Goal: Information Seeking & Learning: Learn about a topic

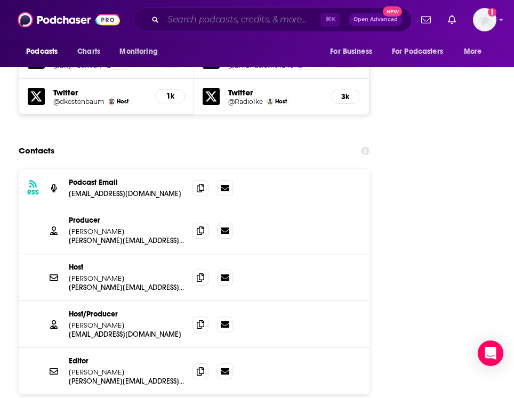
click at [216, 23] on input "Search podcasts, credits, & more..." at bounding box center [241, 19] width 157 height 17
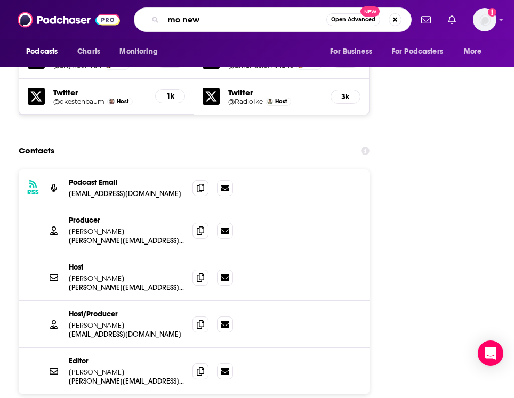
type input "mo news"
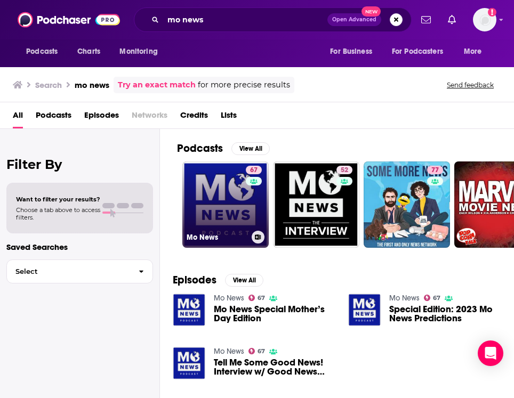
click at [204, 194] on link "67 Mo News" at bounding box center [225, 205] width 86 height 86
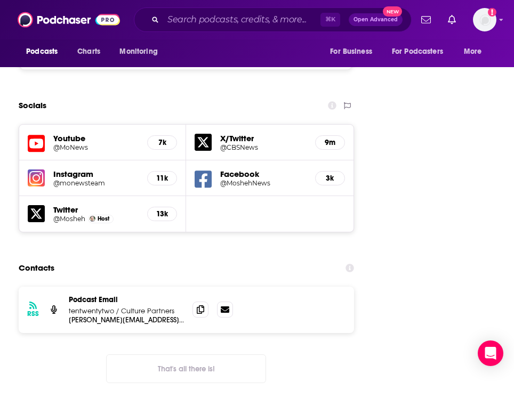
scroll to position [1571, 0]
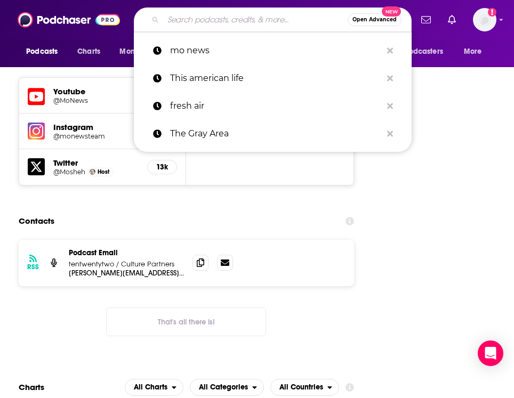
click at [248, 20] on input "Search podcasts, credits, & more..." at bounding box center [255, 19] width 184 height 17
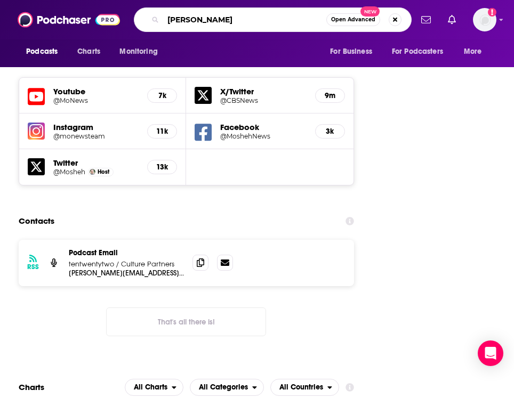
type input "[PERSON_NAME]"
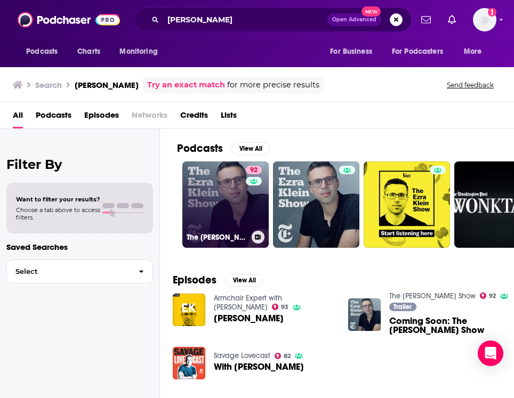
click at [222, 199] on link "92 The [PERSON_NAME] Show" at bounding box center [225, 205] width 86 height 86
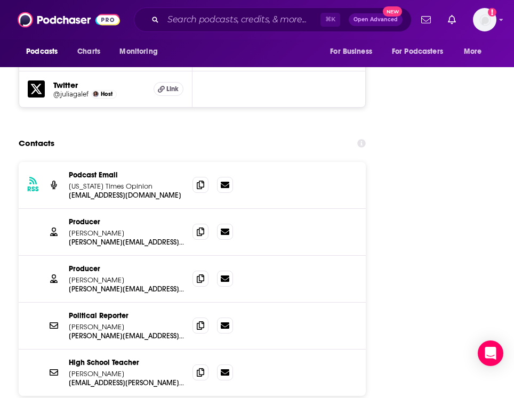
scroll to position [1651, 0]
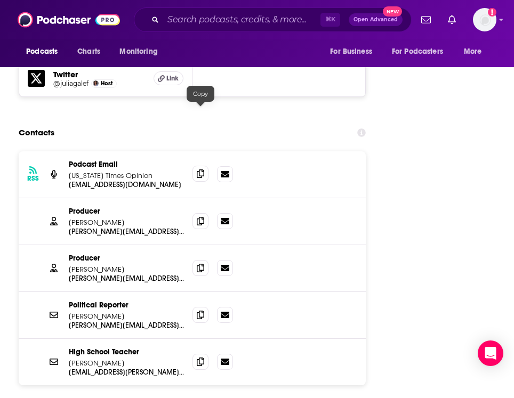
click at [200, 166] on span at bounding box center [200, 174] width 16 height 16
click at [192, 198] on div "Producer [PERSON_NAME] [PERSON_NAME][EMAIL_ADDRESS][PERSON_NAME][DOMAIN_NAME] […" at bounding box center [192, 221] width 347 height 47
click at [200, 216] on icon at bounding box center [200, 220] width 7 height 9
click at [202, 263] on icon at bounding box center [200, 267] width 7 height 9
click at [199, 310] on icon at bounding box center [200, 314] width 7 height 9
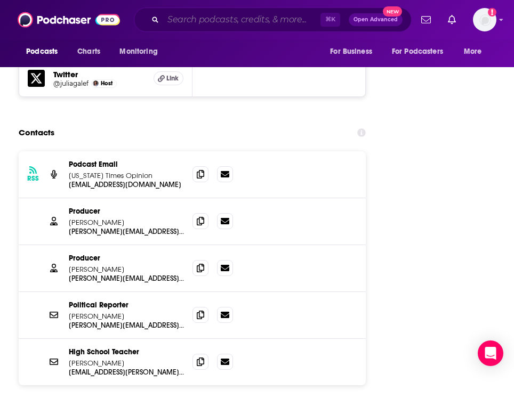
click at [206, 27] on input "Search podcasts, credits, & more..." at bounding box center [241, 19] width 157 height 17
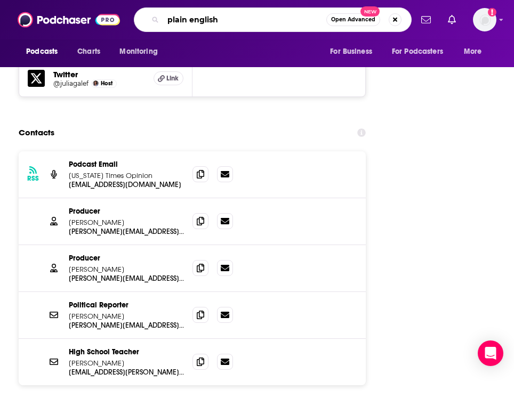
type input "plain english"
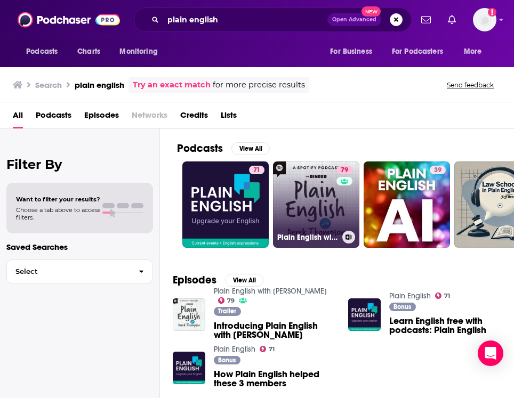
click at [312, 211] on link "79 Plain English with [PERSON_NAME]" at bounding box center [316, 205] width 86 height 86
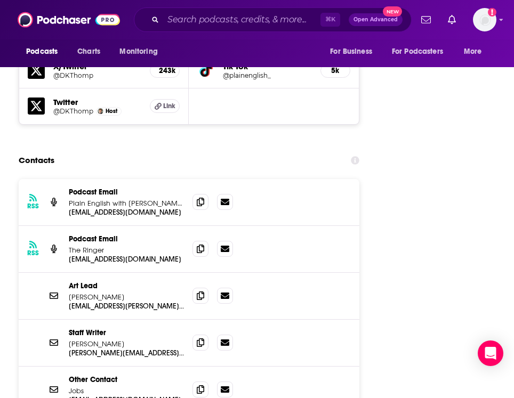
scroll to position [1583, 0]
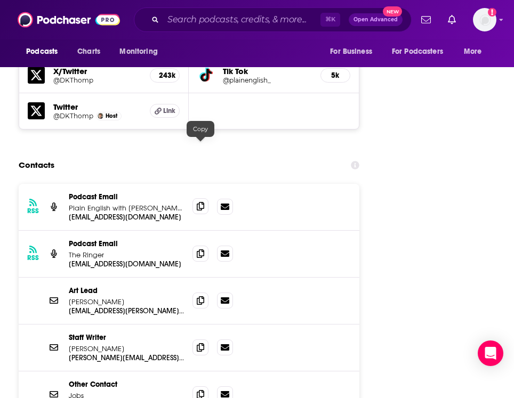
click at [200, 202] on icon at bounding box center [200, 206] width 7 height 9
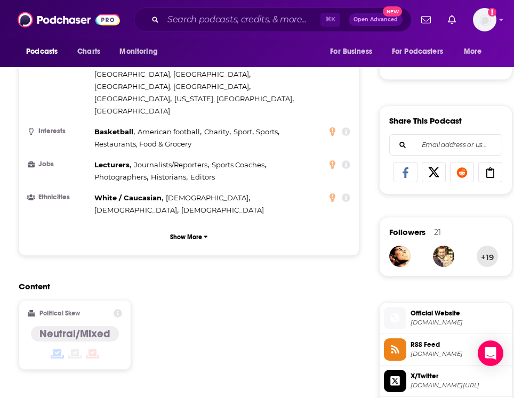
scroll to position [0, 0]
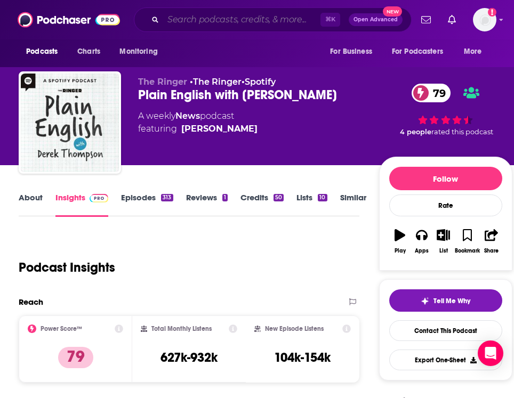
click at [213, 14] on input "Search podcasts, credits, & more..." at bounding box center [241, 19] width 157 height 17
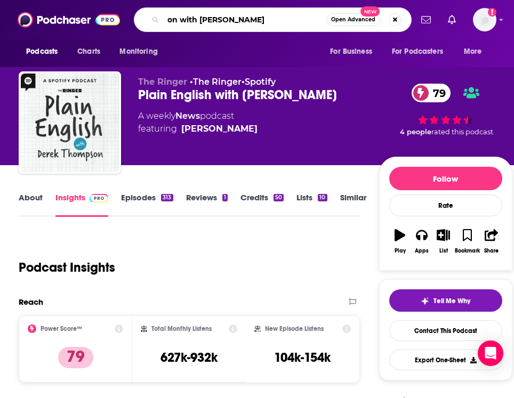
type input "on with [PERSON_NAME]"
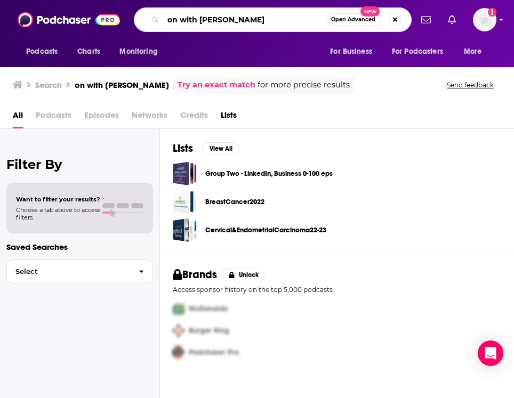
click at [267, 23] on input "on with [PERSON_NAME]" at bounding box center [244, 19] width 163 height 17
type input "on with [PERSON_NAME]"
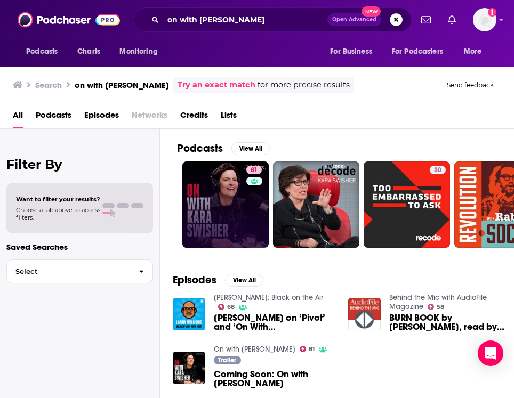
click at [214, 214] on link "81" at bounding box center [225, 205] width 86 height 86
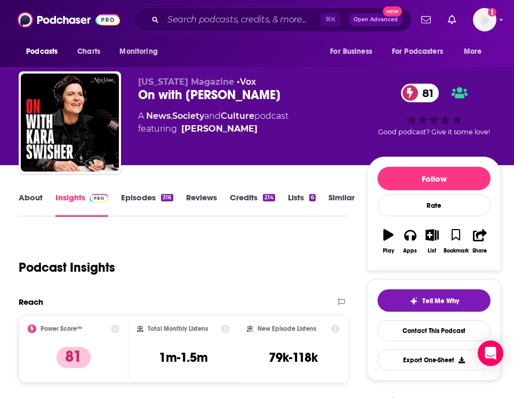
click at [211, 256] on div "Podcast Insights" at bounding box center [179, 261] width 321 height 54
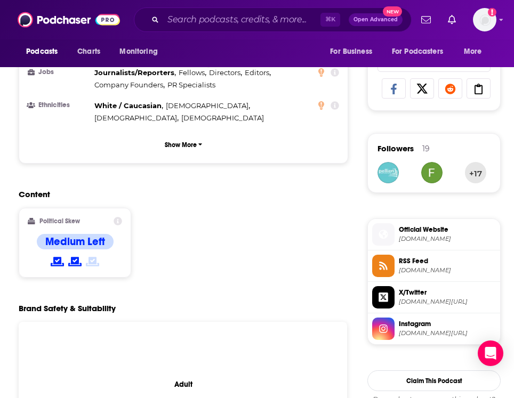
scroll to position [696, 0]
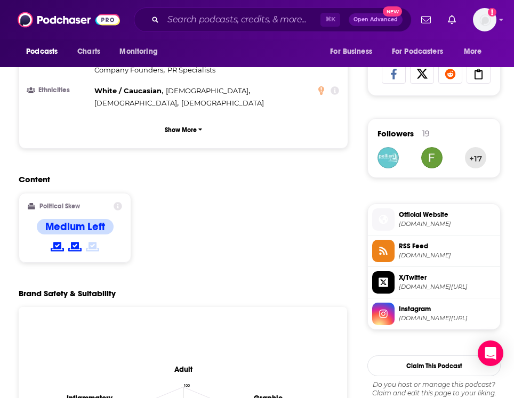
click at [224, 208] on div "Content Political Skew Medium Left" at bounding box center [183, 222] width 329 height 97
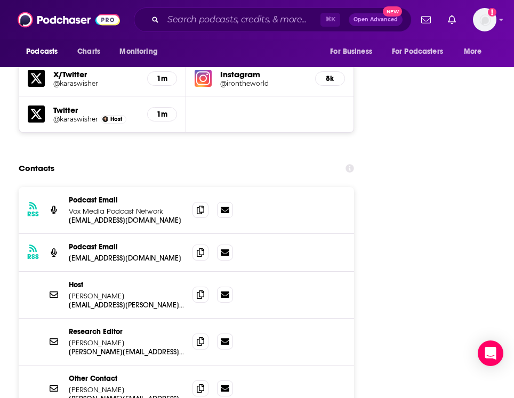
scroll to position [1563, 0]
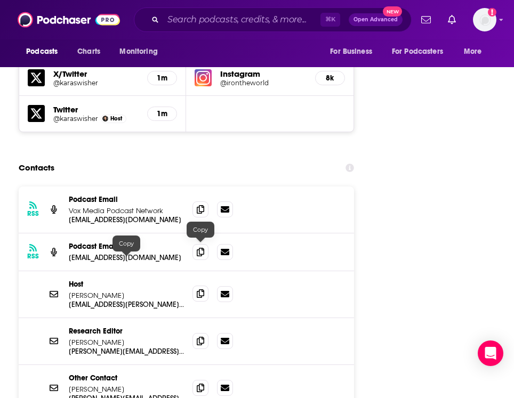
click at [196, 286] on span at bounding box center [200, 294] width 16 height 16
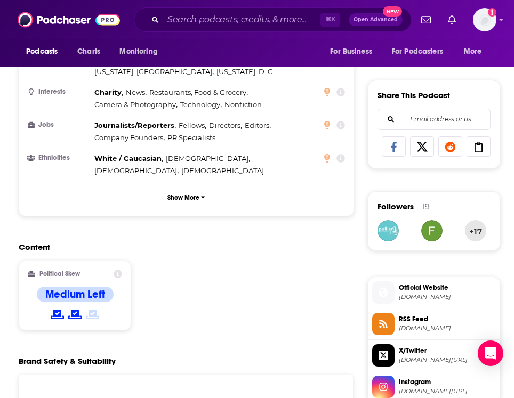
scroll to position [624, 0]
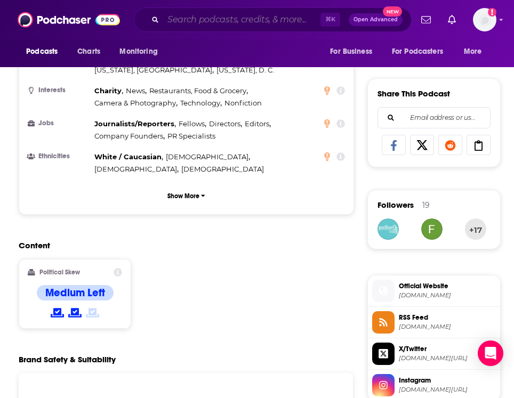
click at [175, 26] on input "Search podcasts, credits, & more..." at bounding box center [241, 19] width 157 height 17
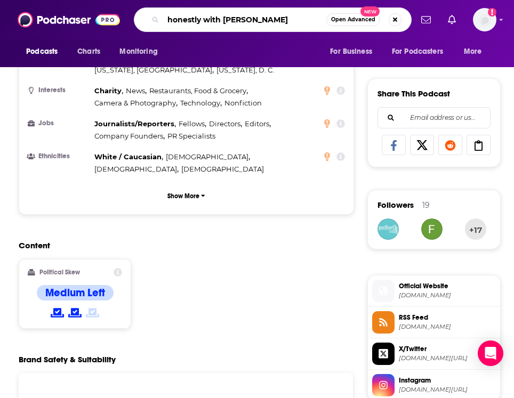
type input "honestly with [PERSON_NAME]"
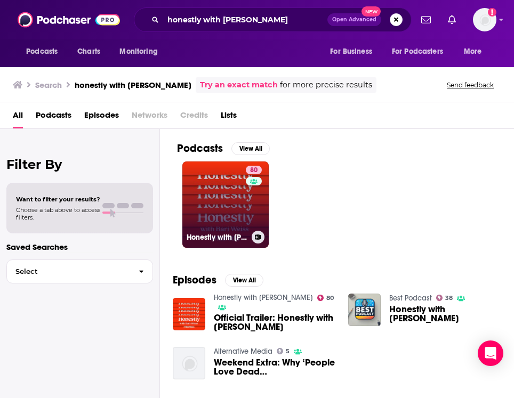
click at [215, 227] on link "80 Honestly with [PERSON_NAME]" at bounding box center [225, 205] width 86 height 86
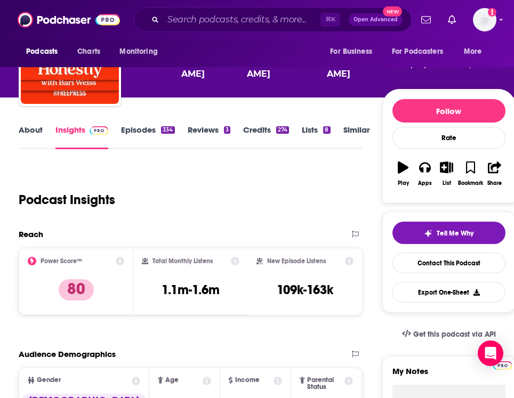
scroll to position [67, 0]
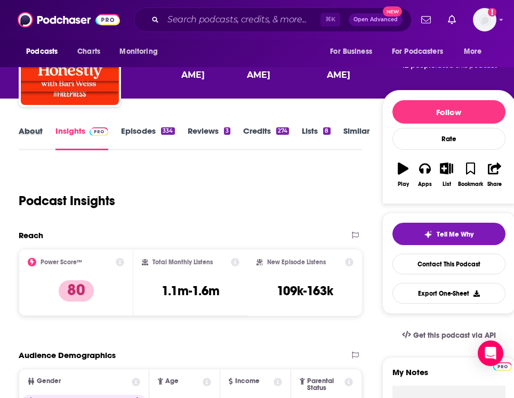
click at [47, 131] on div "About" at bounding box center [37, 138] width 37 height 25
click at [35, 131] on link "About" at bounding box center [31, 138] width 24 height 25
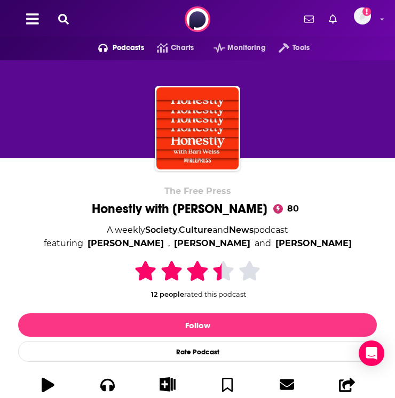
click at [66, 19] on icon at bounding box center [63, 19] width 11 height 11
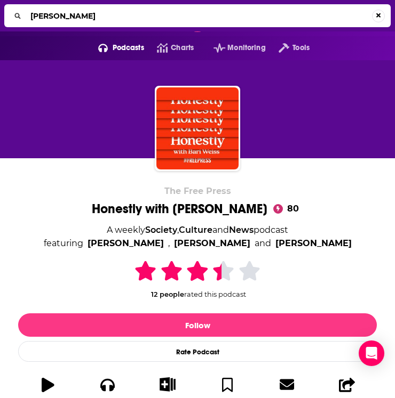
type input "[PERSON_NAME]"
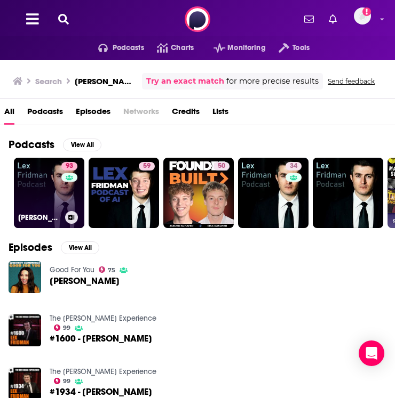
click at [44, 194] on link "93 [PERSON_NAME] Podcast" at bounding box center [49, 193] width 70 height 70
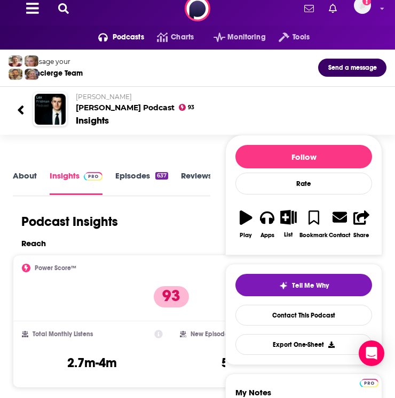
scroll to position [71, 0]
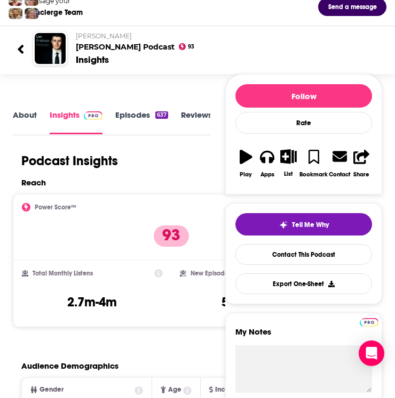
click at [20, 114] on link "About" at bounding box center [25, 122] width 24 height 25
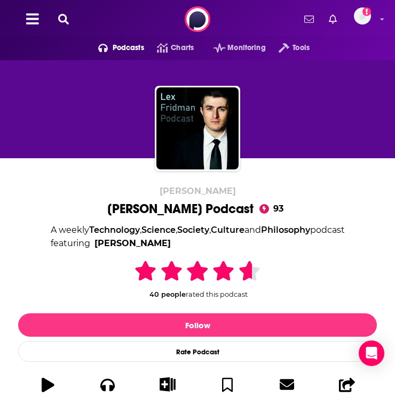
scroll to position [267, 0]
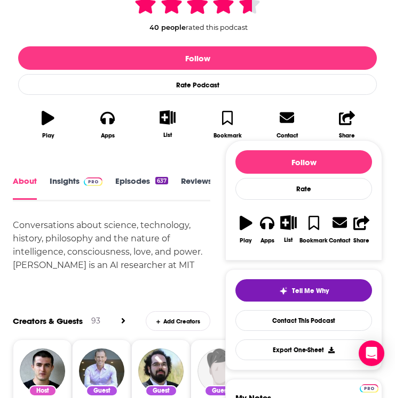
click at [64, 181] on link "Insights" at bounding box center [76, 188] width 53 height 24
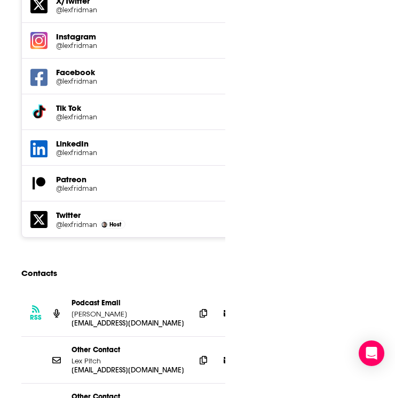
scroll to position [1740, 0]
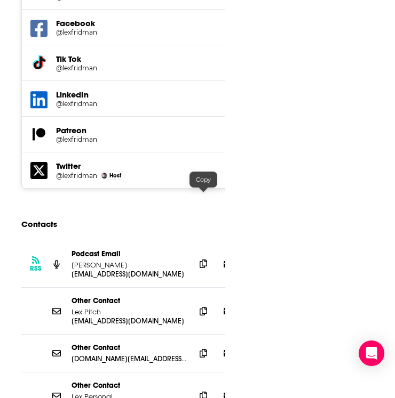
click at [203, 260] on icon at bounding box center [202, 264] width 7 height 9
click at [201, 307] on icon at bounding box center [202, 311] width 7 height 9
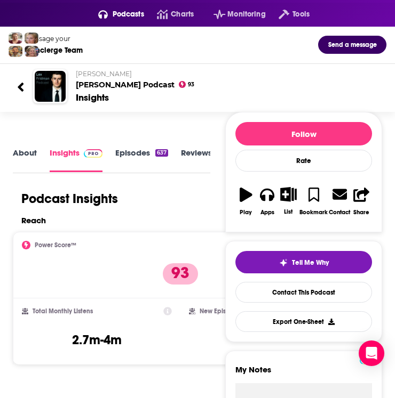
scroll to position [0, 0]
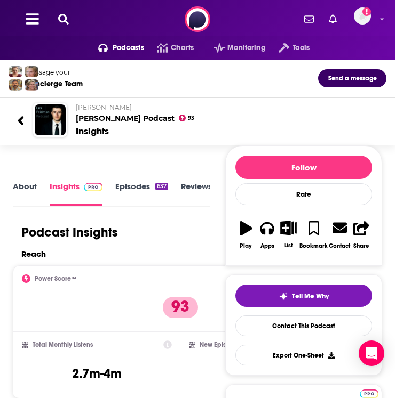
click at [66, 22] on icon at bounding box center [63, 19] width 11 height 11
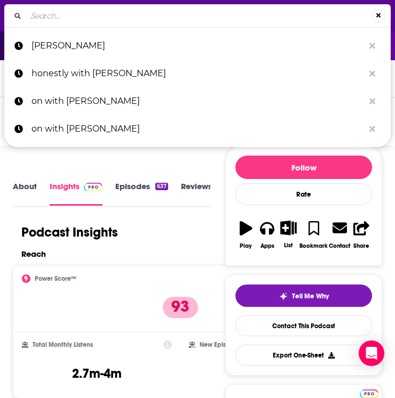
type input "Good Hang with [PERSON_NAME]"
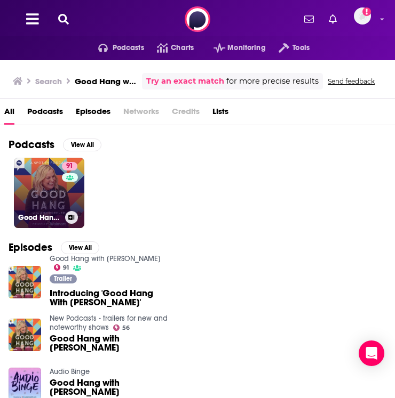
click at [44, 186] on link "91 Good Hang with [PERSON_NAME]" at bounding box center [49, 193] width 70 height 70
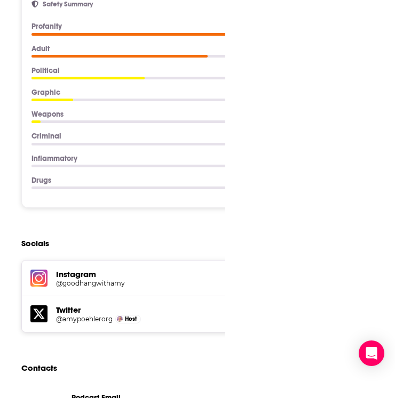
scroll to position [1566, 0]
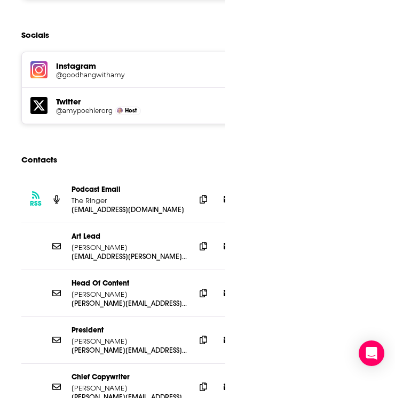
click at [206, 288] on icon at bounding box center [202, 292] width 7 height 9
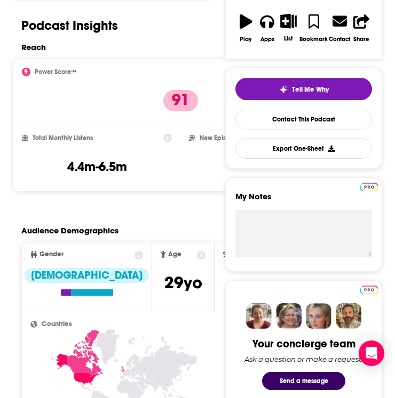
scroll to position [0, 0]
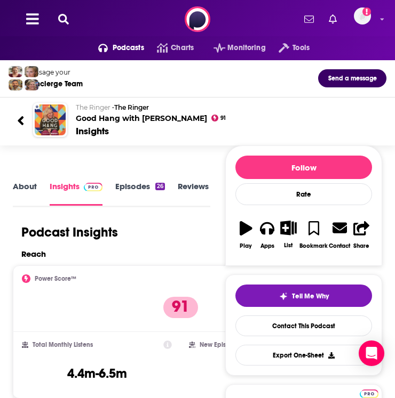
click at [57, 17] on button at bounding box center [63, 19] width 17 height 12
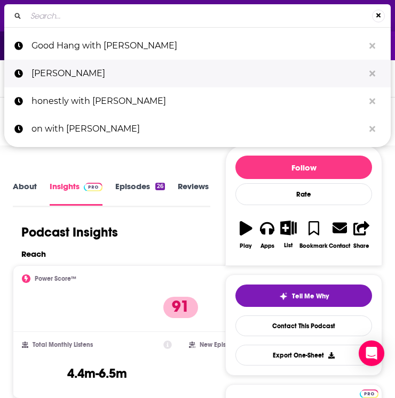
type input "[PERSON_NAME] Flagrant with [PERSON_NAME]"
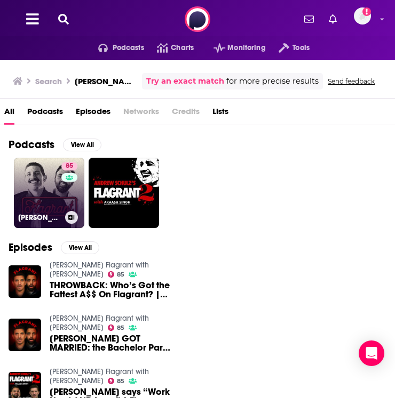
click at [50, 188] on link "85 [PERSON_NAME] Flagrant with [PERSON_NAME]" at bounding box center [49, 193] width 70 height 70
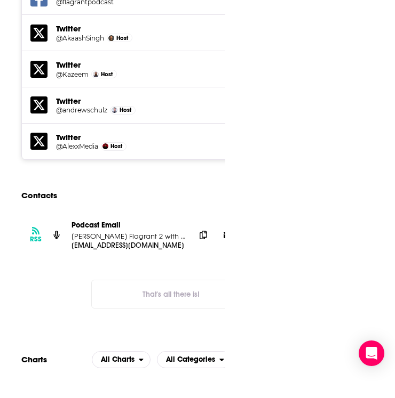
scroll to position [1679, 0]
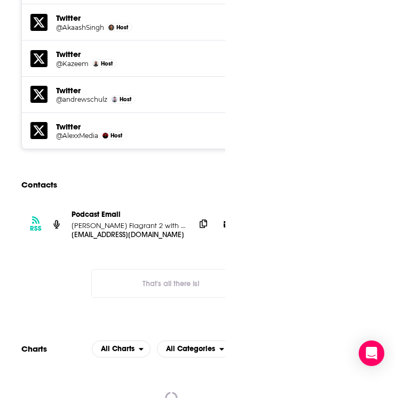
click at [200, 228] on icon at bounding box center [202, 224] width 7 height 9
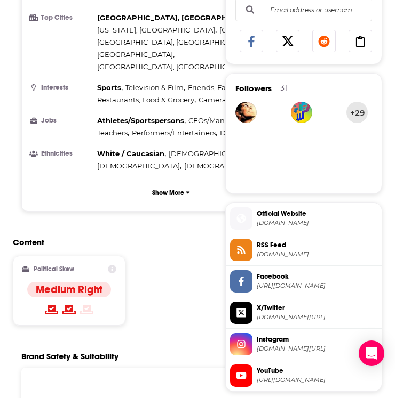
click at [178, 195] on div "Countries 1 [GEOGRAPHIC_DATA] 2 [GEOGRAPHIC_DATA] 3 [GEOGRAPHIC_DATA] 4 [GEOGRA…" at bounding box center [171, 42] width 298 height 338
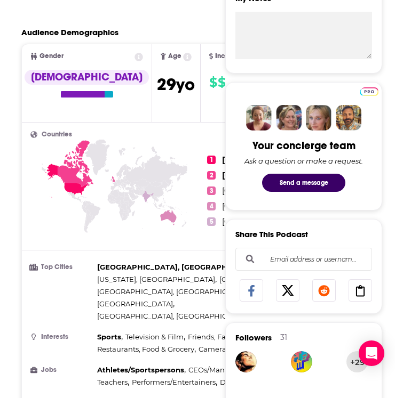
scroll to position [282, 0]
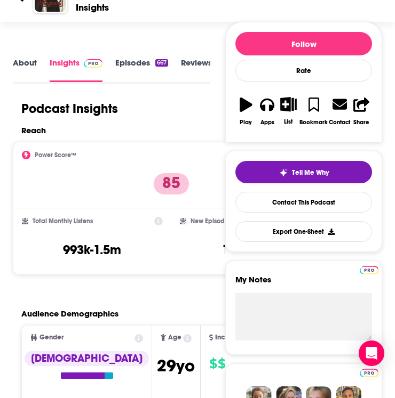
scroll to position [0, 0]
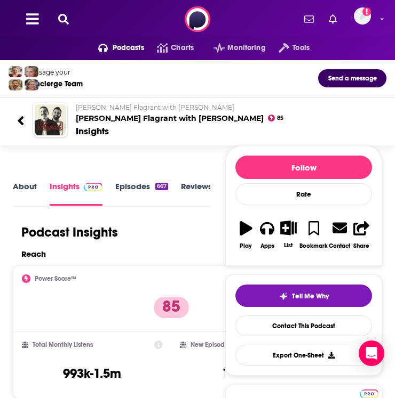
click at [67, 11] on div "Podcasts Charts Monitoring Tools For Business For Podcasters More Add a profile…" at bounding box center [197, 19] width 395 height 38
click at [64, 14] on icon at bounding box center [63, 19] width 11 height 11
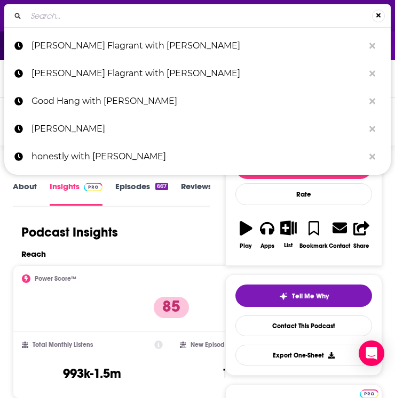
type input "The [PERSON_NAME] Report with [PERSON_NAME]"
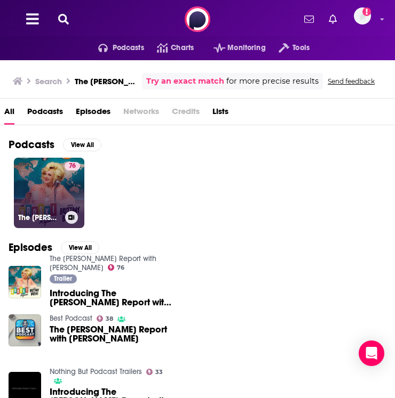
click at [45, 183] on link "76 The [PERSON_NAME] Report with [PERSON_NAME]" at bounding box center [49, 193] width 70 height 70
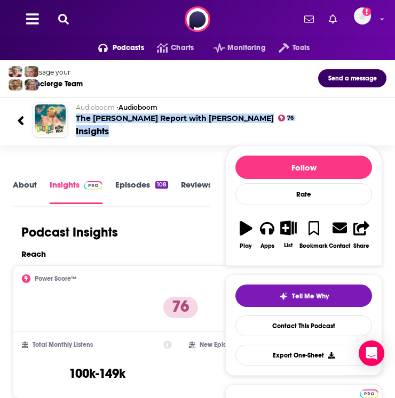
drag, startPoint x: 134, startPoint y: 133, endPoint x: 73, endPoint y: 115, distance: 64.4
click at [73, 115] on div "Audioboom • Audioboom The [PERSON_NAME] Report with [PERSON_NAME] 76 Insights" at bounding box center [222, 120] width 310 height 35
copy div "The [PERSON_NAME] Report with [PERSON_NAME] 76 Insights"
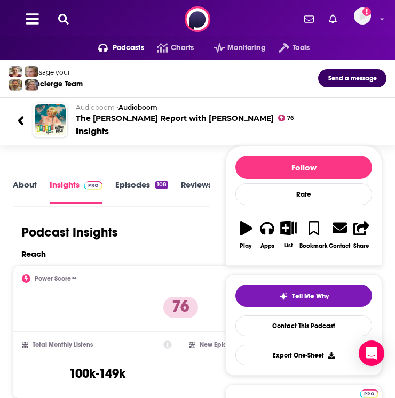
click at [170, 232] on div "Podcast Insights" at bounding box center [107, 232] width 189 height 16
click at [58, 13] on div "Podcasts Charts Monitoring Tools For Business For Podcasters More Add a profile…" at bounding box center [197, 19] width 395 height 38
click at [64, 21] on icon at bounding box center [63, 19] width 11 height 11
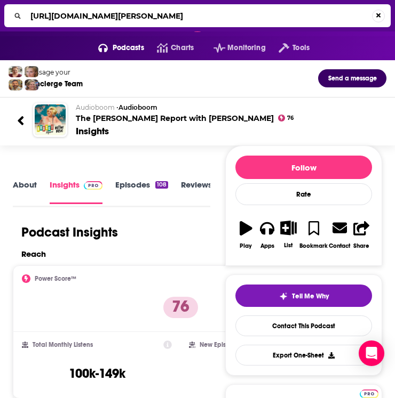
type input "[URL][DOMAIN_NAME][PERSON_NAME]"
click at [377, 6] on div "[URL][DOMAIN_NAME][PERSON_NAME]" at bounding box center [197, 15] width 386 height 23
click at [377, 12] on button "Search..." at bounding box center [378, 16] width 13 height 13
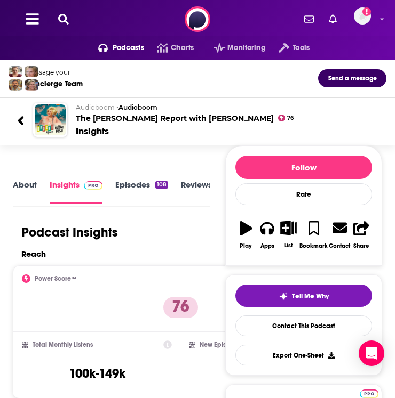
click at [61, 20] on icon at bounding box center [63, 19] width 11 height 11
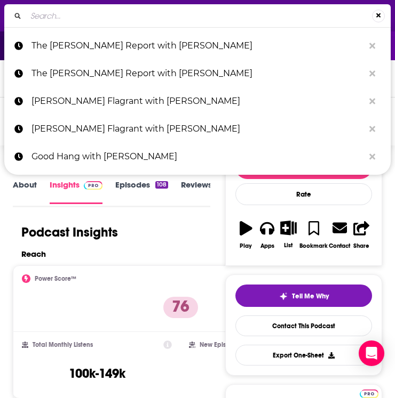
type input "So True with [PERSON_NAME]"
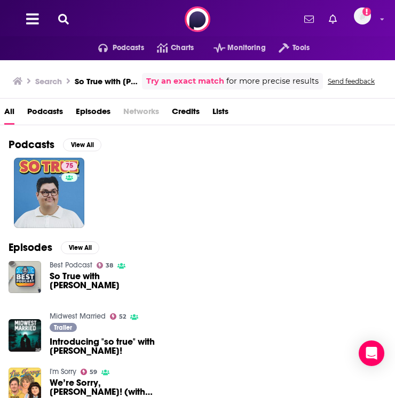
click at [194, 181] on div "75" at bounding box center [202, 193] width 386 height 70
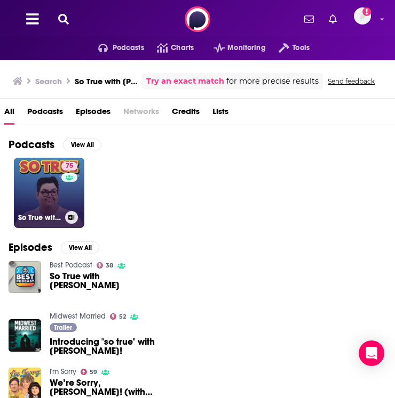
click at [45, 197] on link "75 So True with [PERSON_NAME]" at bounding box center [49, 193] width 70 height 70
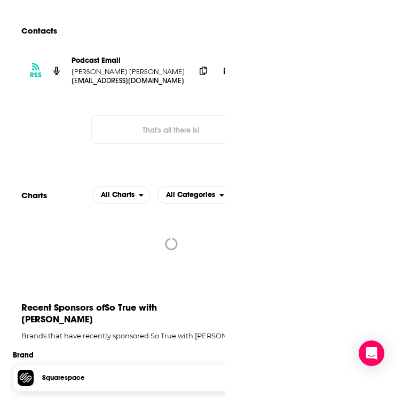
scroll to position [1591, 0]
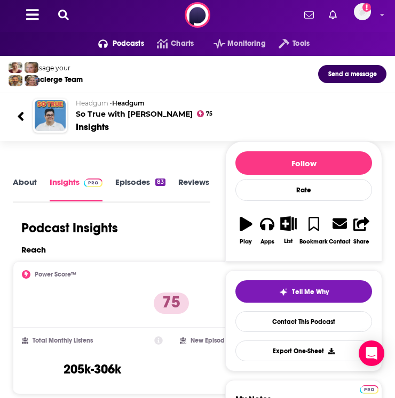
scroll to position [4, 0]
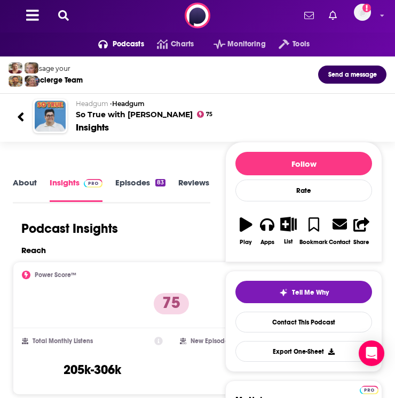
click at [61, 15] on icon at bounding box center [63, 15] width 11 height 11
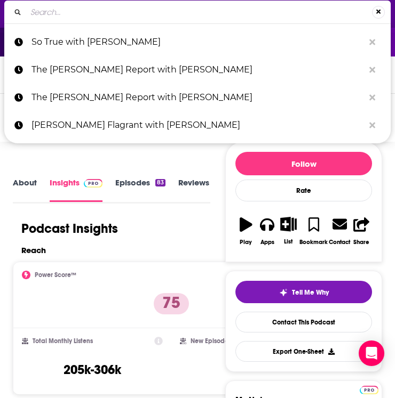
type input "Armchair Expert with [PERSON_NAME]"
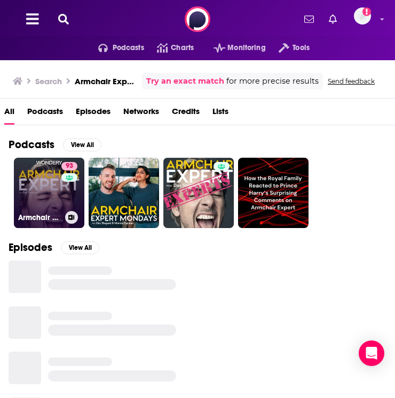
click at [38, 204] on link "93 Armchair Expert with [PERSON_NAME]" at bounding box center [49, 193] width 70 height 70
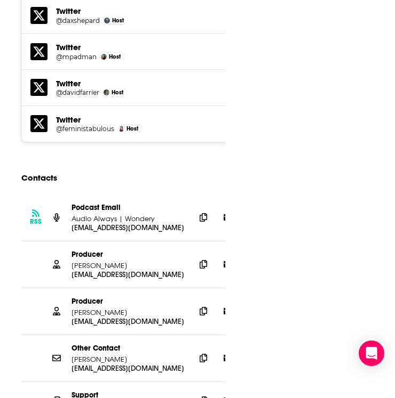
scroll to position [1786, 0]
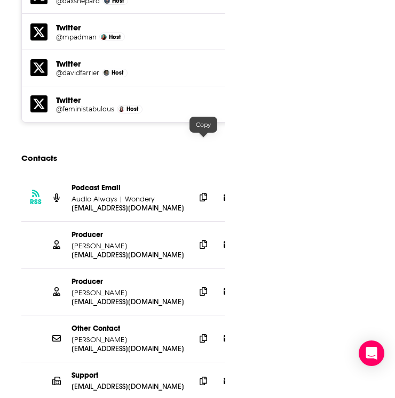
click at [209, 189] on span at bounding box center [203, 197] width 16 height 16
click at [201, 236] on span at bounding box center [203, 244] width 16 height 16
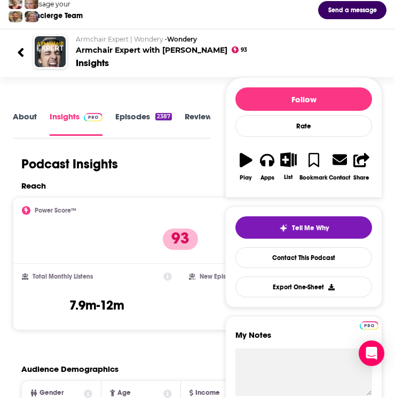
scroll to position [0, 0]
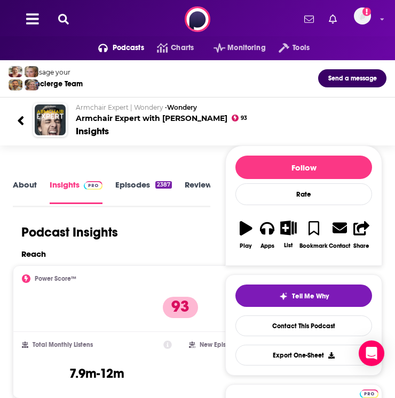
click at [53, 11] on div "Podcasts Charts Monitoring Tools For Business For Podcasters More Add a profile…" at bounding box center [197, 19] width 395 height 38
click at [61, 17] on icon at bounding box center [63, 19] width 11 height 11
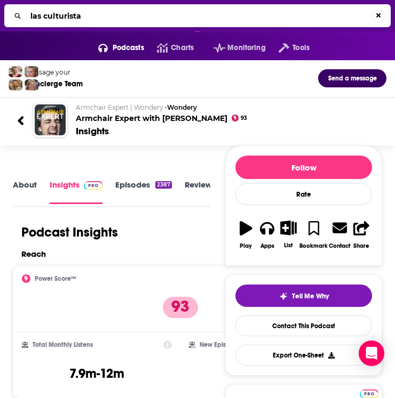
type input "las culturistas"
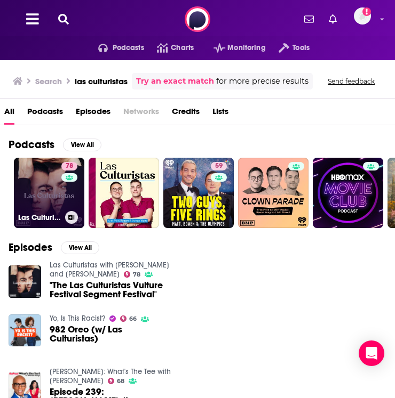
click at [30, 196] on link "78 Las Culturistas with [PERSON_NAME] and [PERSON_NAME]" at bounding box center [49, 193] width 70 height 70
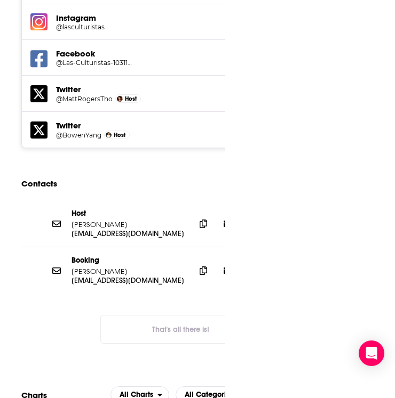
scroll to position [1682, 0]
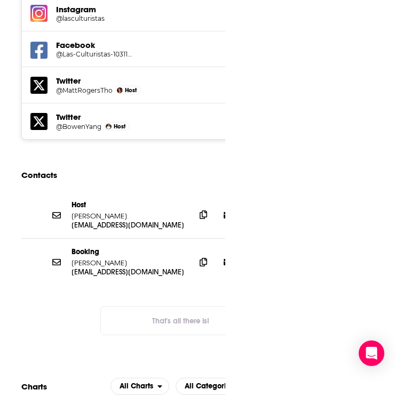
click at [203, 207] on span at bounding box center [203, 215] width 16 height 16
click at [210, 254] on div at bounding box center [215, 262] width 41 height 16
click at [200, 257] on icon at bounding box center [202, 261] width 7 height 9
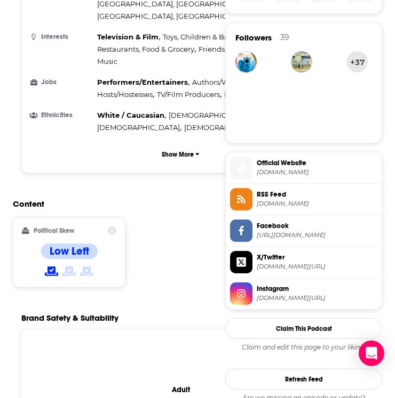
click at [191, 220] on div "Content Political Skew Low Left" at bounding box center [180, 247] width 335 height 97
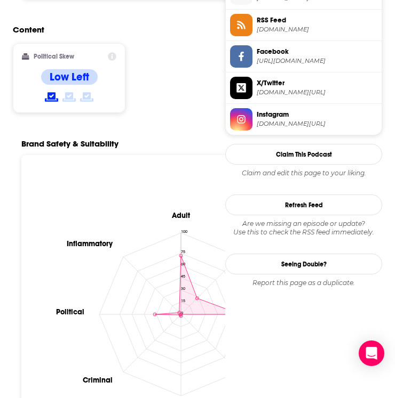
scroll to position [0, 0]
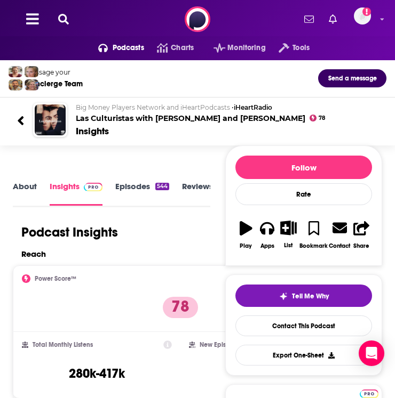
click at [20, 186] on link "About" at bounding box center [25, 193] width 24 height 25
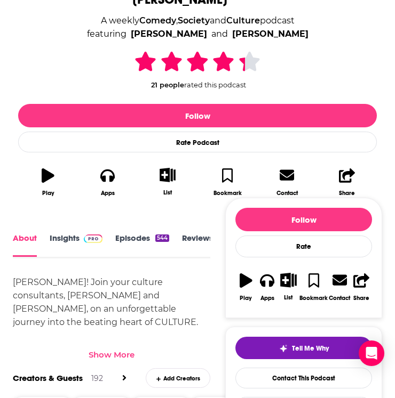
scroll to position [334, 0]
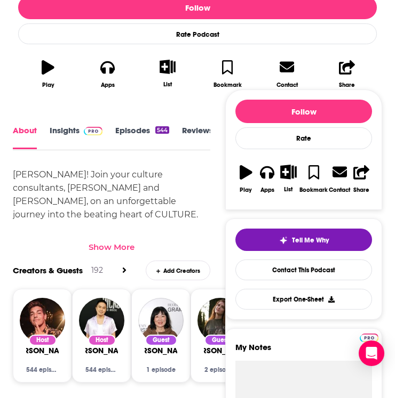
click at [116, 242] on div "Show More" at bounding box center [111, 247] width 46 height 10
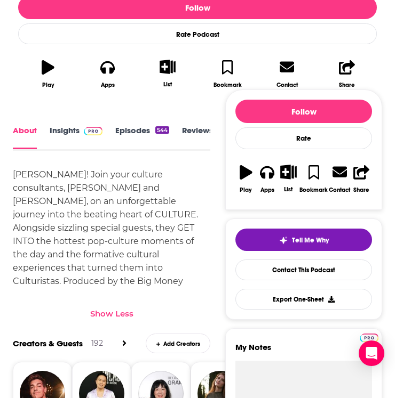
scroll to position [0, 0]
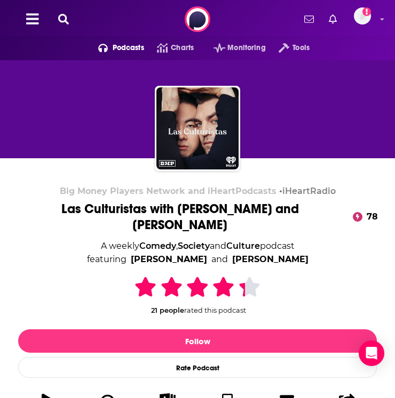
click at [68, 22] on icon at bounding box center [63, 19] width 11 height 11
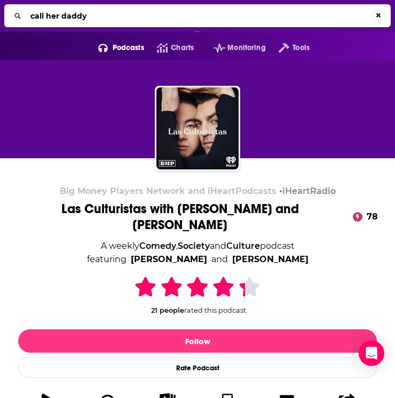
type input "call her daddy"
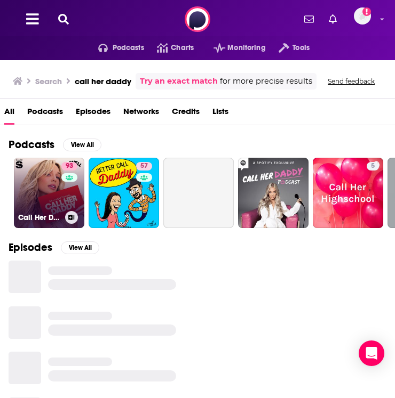
click at [55, 183] on link "93 Call Her Daddy" at bounding box center [49, 193] width 70 height 70
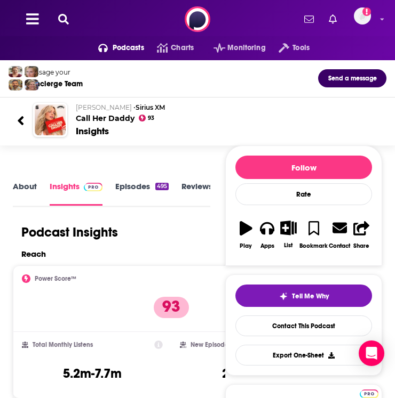
scroll to position [125, 0]
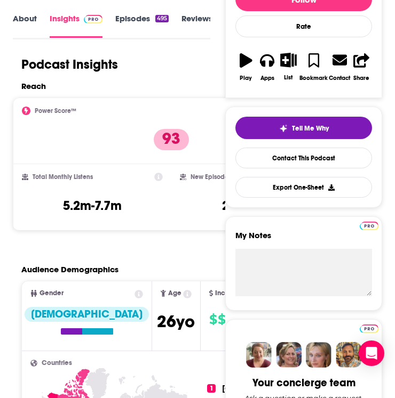
scroll to position [0, 0]
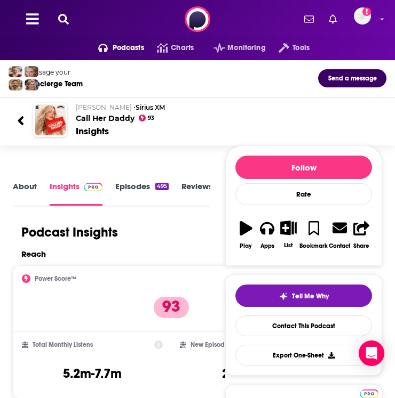
click at [76, 14] on div "Podcasts Charts Monitoring Tools For Business For Podcasters More Add a profile…" at bounding box center [197, 19] width 395 height 38
click at [65, 15] on icon at bounding box center [63, 19] width 11 height 11
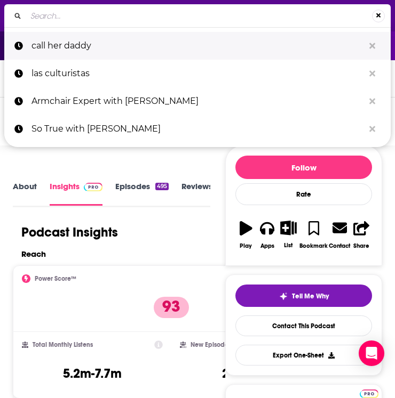
type input "The Dispatch Podcast"
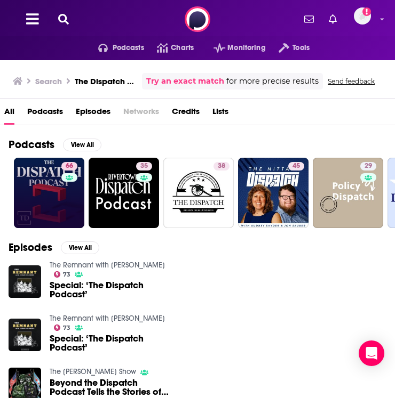
click at [52, 202] on link "66" at bounding box center [49, 193] width 70 height 70
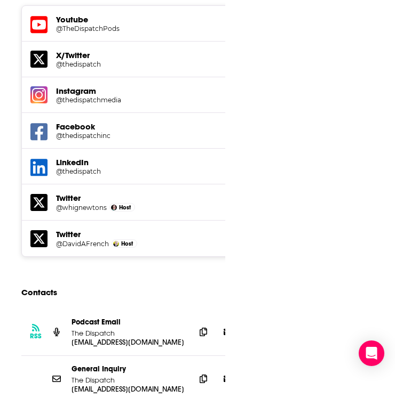
scroll to position [1741, 0]
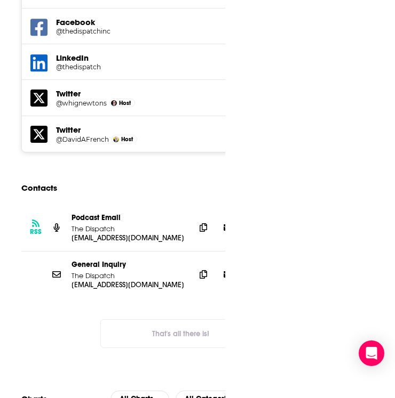
click at [201, 219] on span at bounding box center [203, 227] width 16 height 16
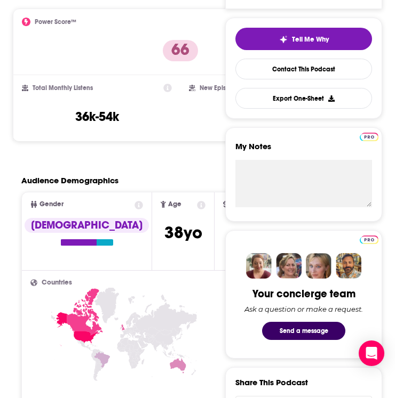
scroll to position [0, 0]
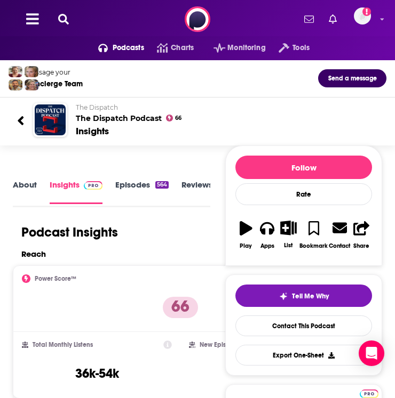
click at [58, 17] on icon at bounding box center [63, 19] width 11 height 11
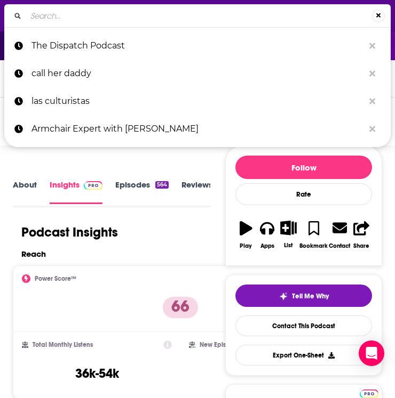
type input "Advisory Opinions Advisory"
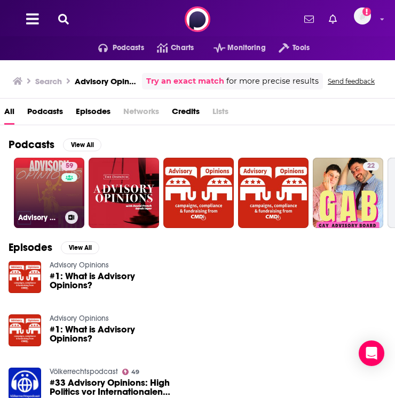
click at [70, 191] on div "59" at bounding box center [70, 186] width 19 height 49
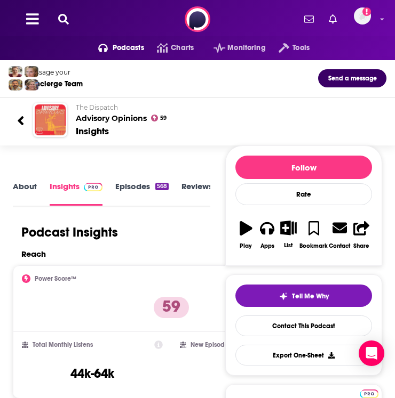
click at [59, 15] on icon at bounding box center [63, 19] width 11 height 11
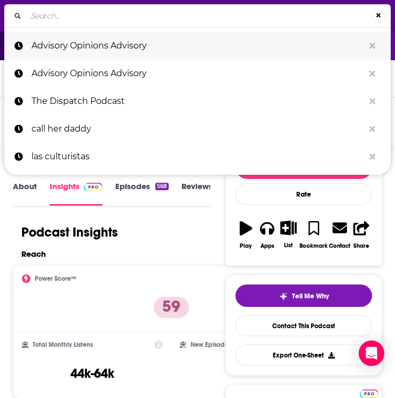
type input "Commentary Magazine Podcast"
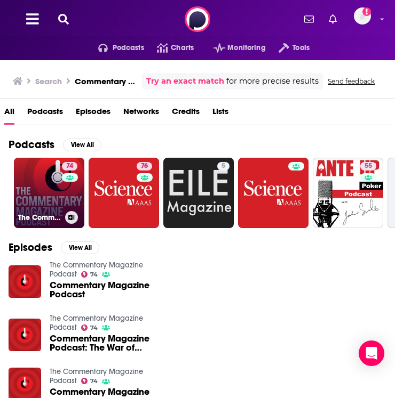
click at [59, 187] on link "74 The Commentary Magazine Podcast" at bounding box center [49, 193] width 70 height 70
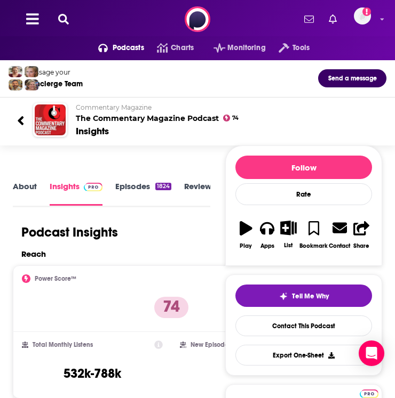
click at [176, 244] on div "Podcast Insights" at bounding box center [111, 236] width 197 height 25
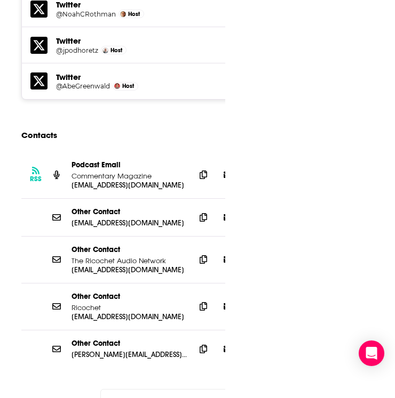
scroll to position [1734, 0]
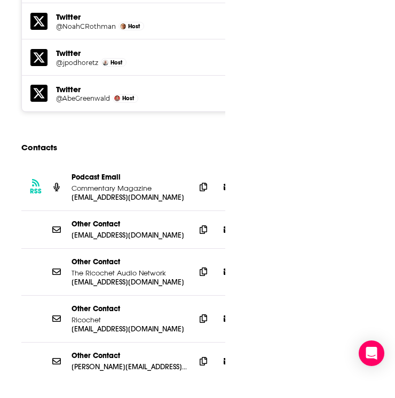
click at [214, 179] on div at bounding box center [215, 187] width 41 height 16
click at [204, 182] on icon at bounding box center [202, 186] width 7 height 9
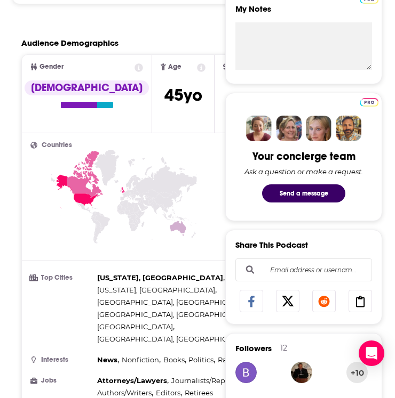
scroll to position [0, 0]
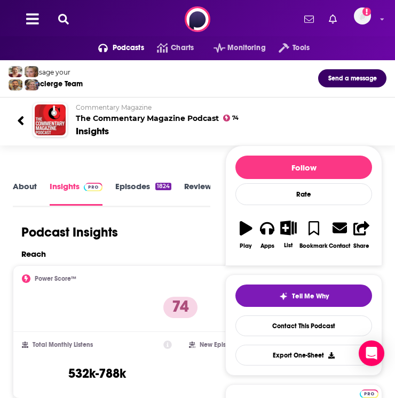
click at [67, 23] on icon at bounding box center [63, 19] width 11 height 11
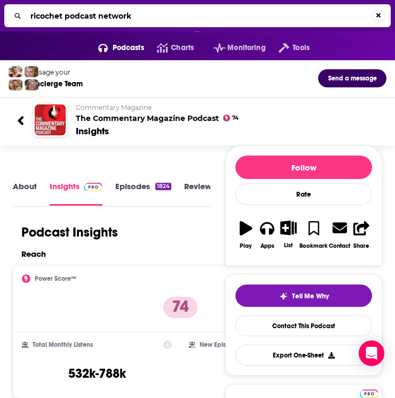
type input "ricochet podcast network"
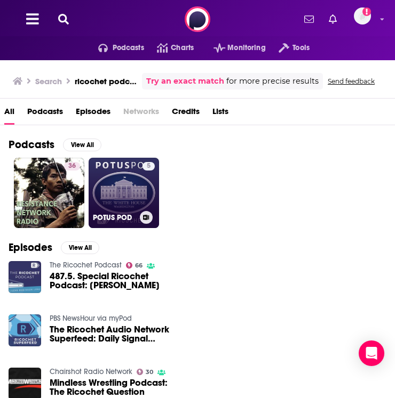
click at [129, 196] on link "5 POTUS POD" at bounding box center [123, 193] width 70 height 70
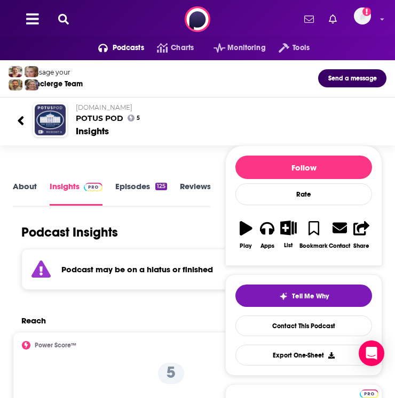
click at [63, 22] on icon at bounding box center [63, 19] width 11 height 11
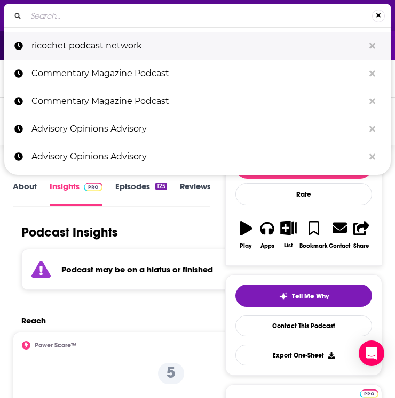
type input "National Review Editors’ Podcast (“The Editors”)"
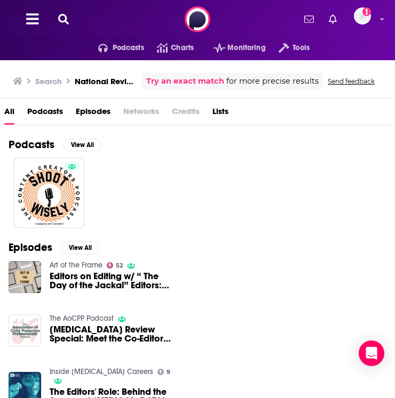
click at [73, 19] on div "Podcasts Charts Monitoring Tools For Business For Podcasters More Add a profile…" at bounding box center [197, 19] width 395 height 38
click at [58, 20] on icon at bounding box center [63, 19] width 11 height 11
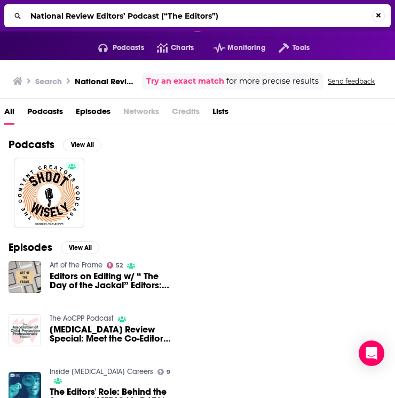
drag, startPoint x: 170, startPoint y: 15, endPoint x: 1, endPoint y: 6, distance: 169.2
click at [0, 6] on div "National Review Editors’ Podcast (“The Editors”)" at bounding box center [197, 15] width 395 height 31
click at [153, 15] on input "The Editors”)" at bounding box center [198, 15] width 345 height 17
type input "The Editors"
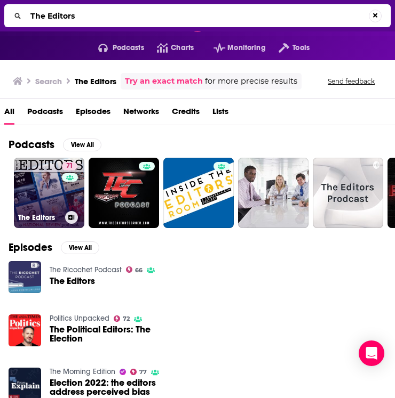
click at [55, 191] on link "71 The Editors" at bounding box center [49, 193] width 70 height 70
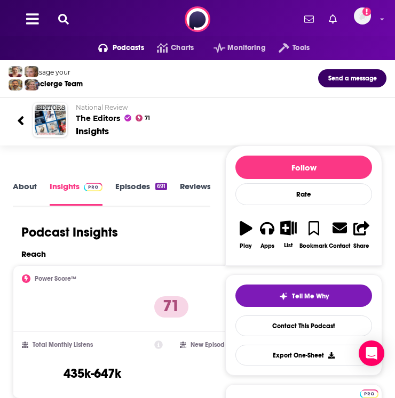
click at [139, 227] on div "Podcast Insights" at bounding box center [107, 232] width 189 height 16
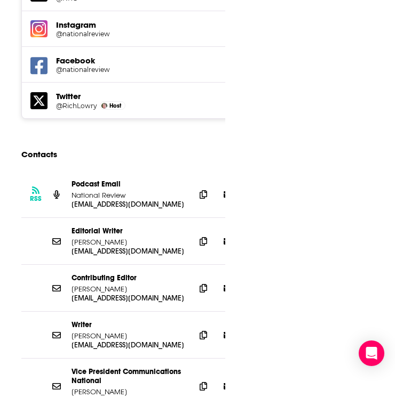
scroll to position [1657, 0]
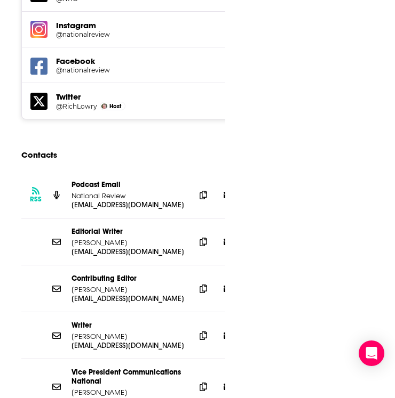
click at [209, 187] on span at bounding box center [203, 195] width 16 height 16
click at [203, 284] on icon at bounding box center [202, 288] width 7 height 9
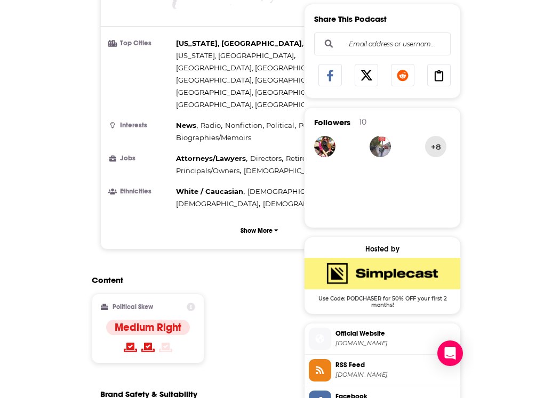
scroll to position [203, 0]
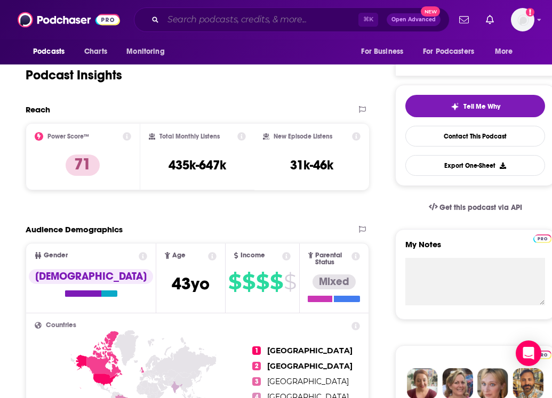
click at [204, 21] on input "Search podcasts, credits, & more..." at bounding box center [260, 19] width 195 height 17
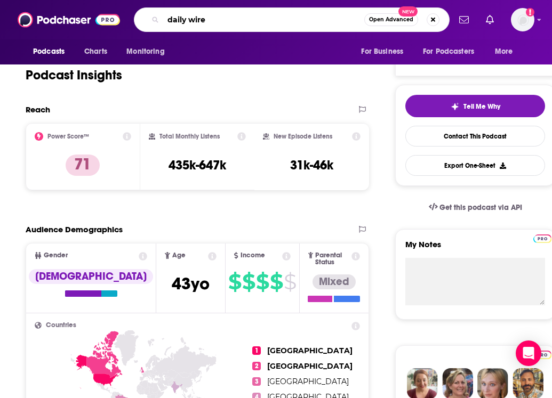
type input "daily wire"
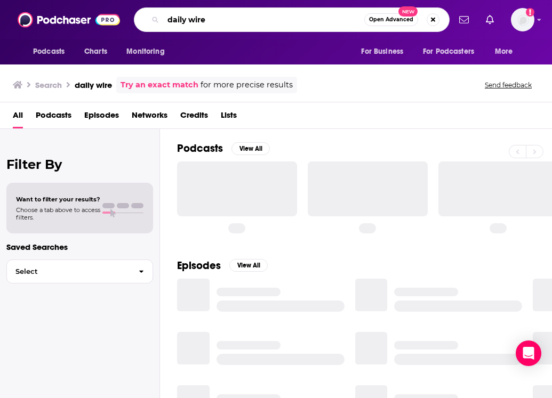
click at [219, 13] on input "daily wire" at bounding box center [263, 19] width 201 height 17
click at [179, 19] on input "daily wire" at bounding box center [263, 19] width 201 height 17
type input "morning wire"
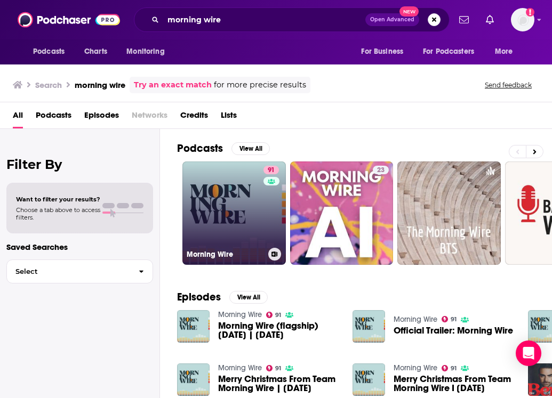
click at [219, 214] on link "91 Morning Wire" at bounding box center [233, 213] width 103 height 103
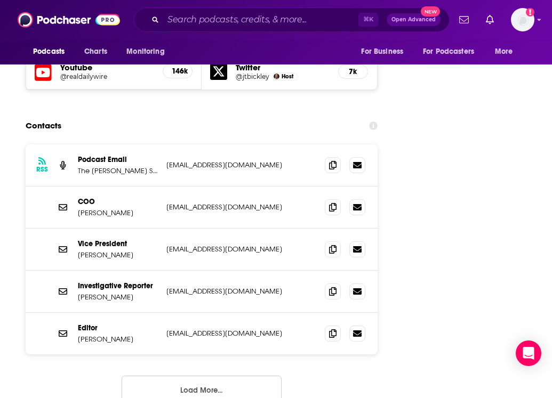
scroll to position [1245, 0]
click at [334, 161] on icon at bounding box center [332, 165] width 7 height 9
click at [334, 287] on icon at bounding box center [332, 291] width 7 height 9
click at [332, 329] on icon at bounding box center [332, 333] width 7 height 9
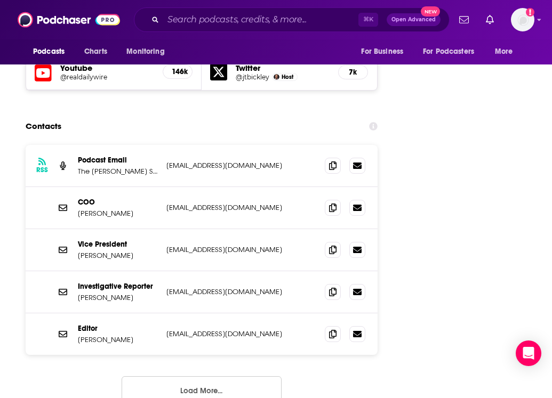
scroll to position [0, 0]
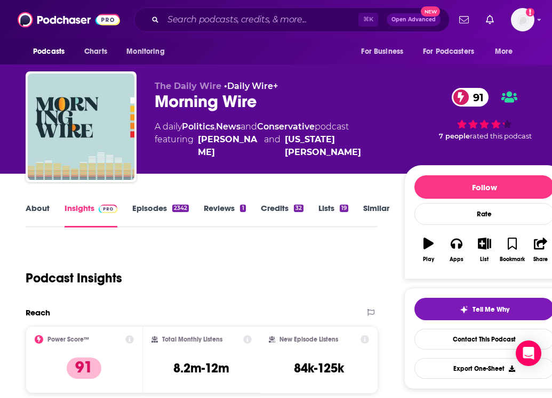
click at [198, 28] on div "⌘ K Open Advanced New" at bounding box center [292, 19] width 316 height 25
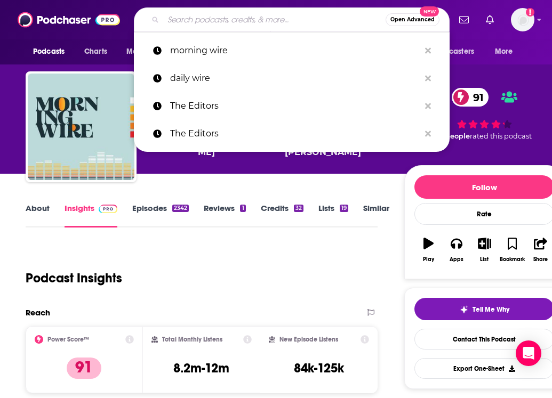
click at [197, 22] on input "Search podcasts, credits, & more..." at bounding box center [274, 19] width 222 height 17
paste input "[PERSON_NAME] Show"
type input "[PERSON_NAME] Show"
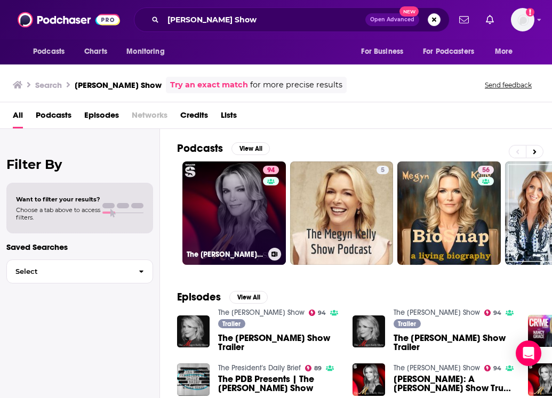
click at [216, 232] on link "94 The [PERSON_NAME] Show" at bounding box center [233, 213] width 103 height 103
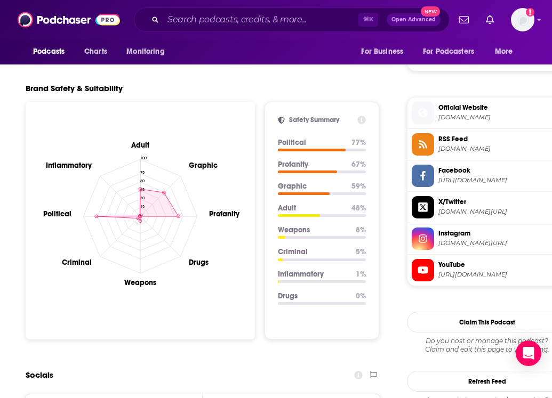
scroll to position [1300, 0]
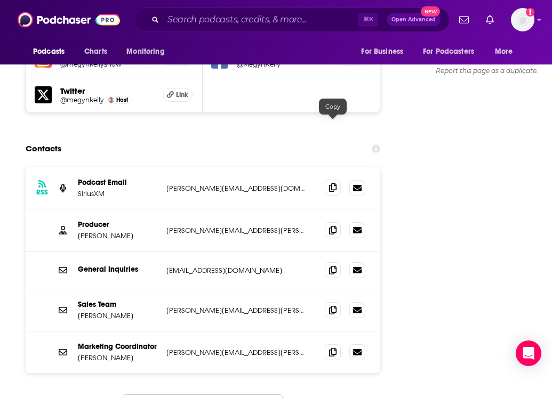
click at [336, 183] on icon at bounding box center [332, 187] width 7 height 9
click at [330, 222] on span at bounding box center [333, 230] width 16 height 16
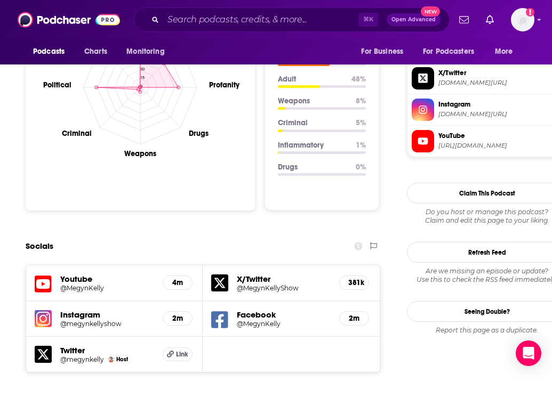
scroll to position [321, 0]
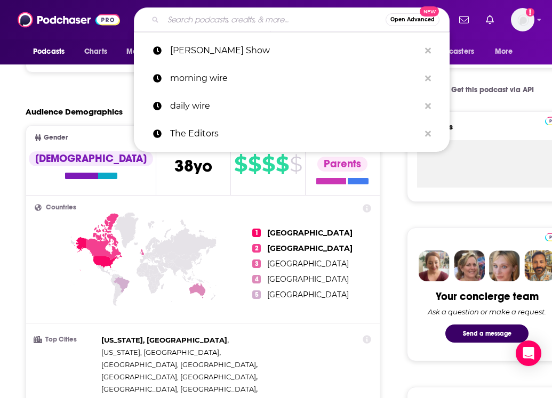
click at [196, 22] on input "Search podcasts, credits, & more..." at bounding box center [274, 19] width 222 height 17
paste input "[PERSON_NAME] Show"
type input "[PERSON_NAME] Show"
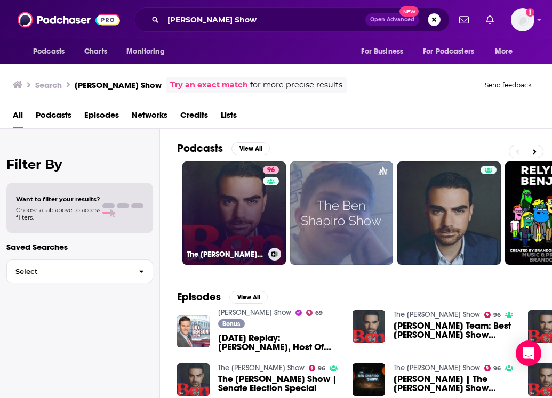
click at [215, 228] on link "96 The [PERSON_NAME] Show" at bounding box center [233, 213] width 103 height 103
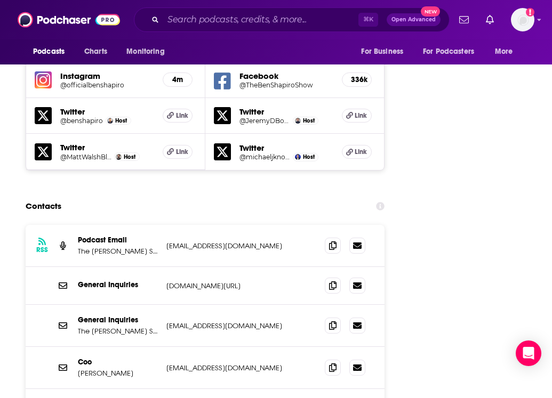
scroll to position [1283, 0]
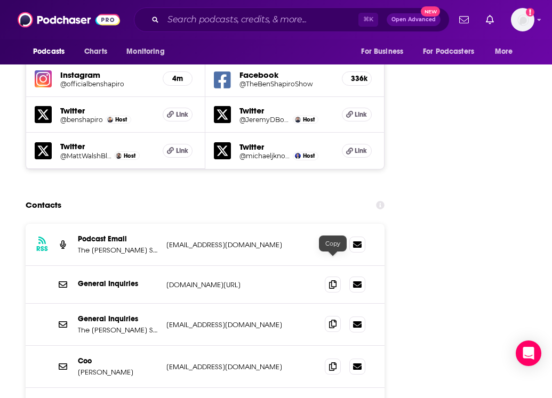
click at [334, 320] on icon at bounding box center [332, 324] width 7 height 9
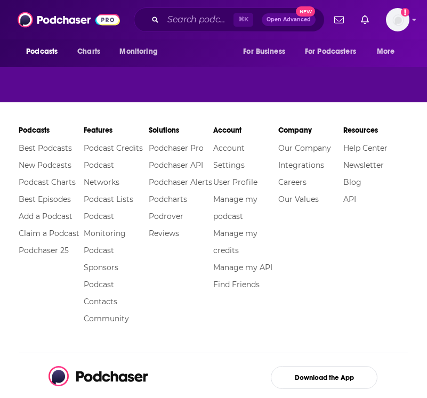
scroll to position [199, 0]
